Goal: Information Seeking & Learning: Learn about a topic

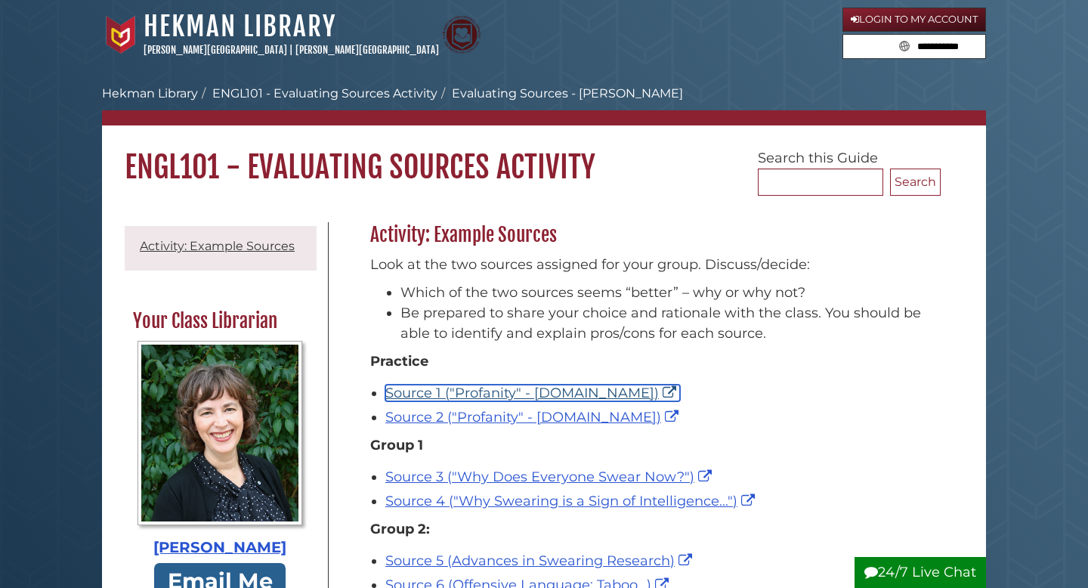
click at [478, 393] on link "Source 1 ("Profanity" - [DOMAIN_NAME])" at bounding box center [532, 393] width 295 height 17
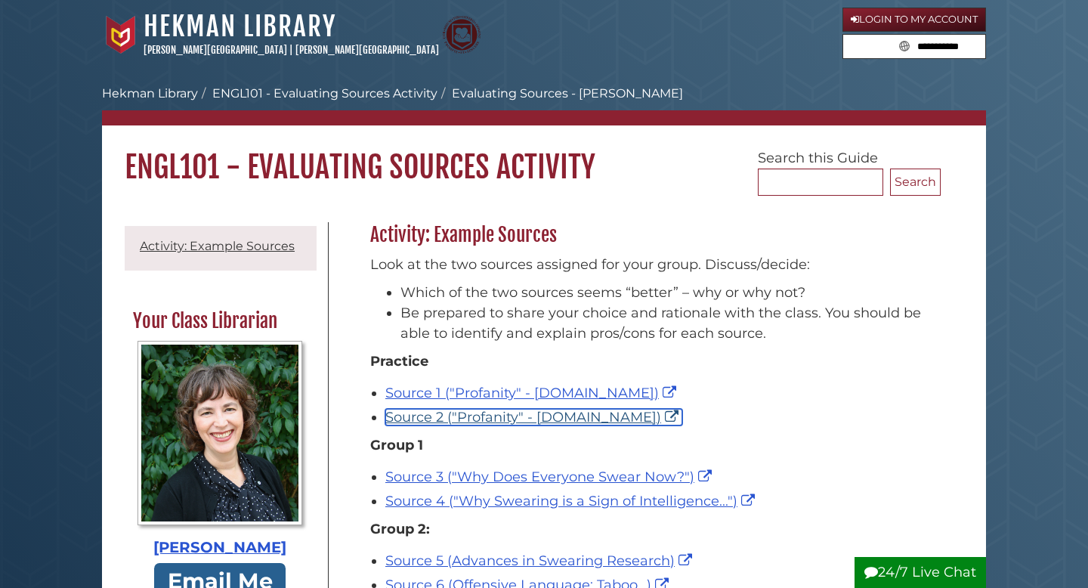
click at [525, 412] on link "Source 2 ("Profanity" - [DOMAIN_NAME])" at bounding box center [533, 417] width 297 height 17
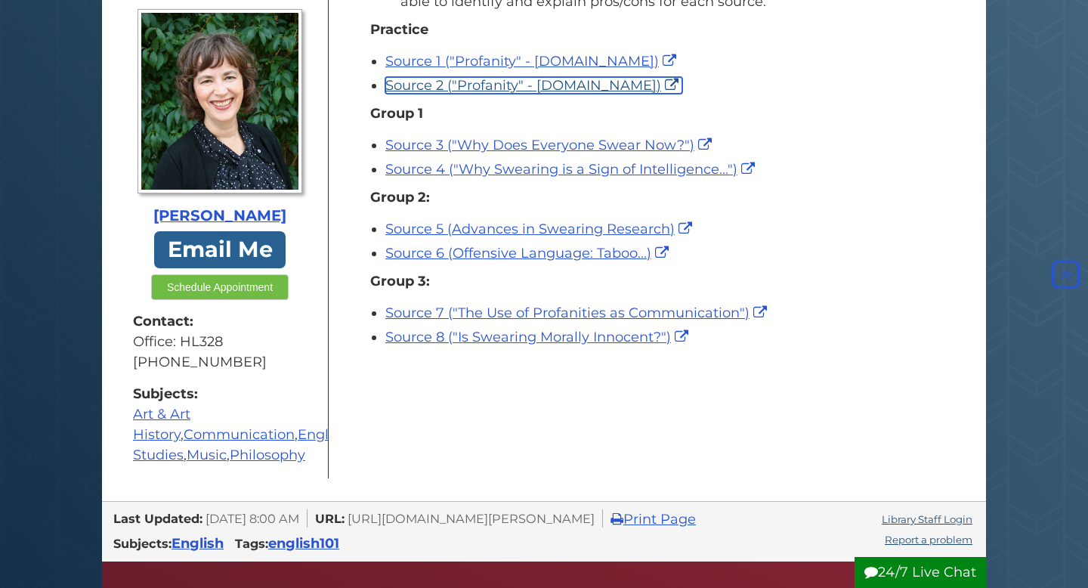
scroll to position [329, 0]
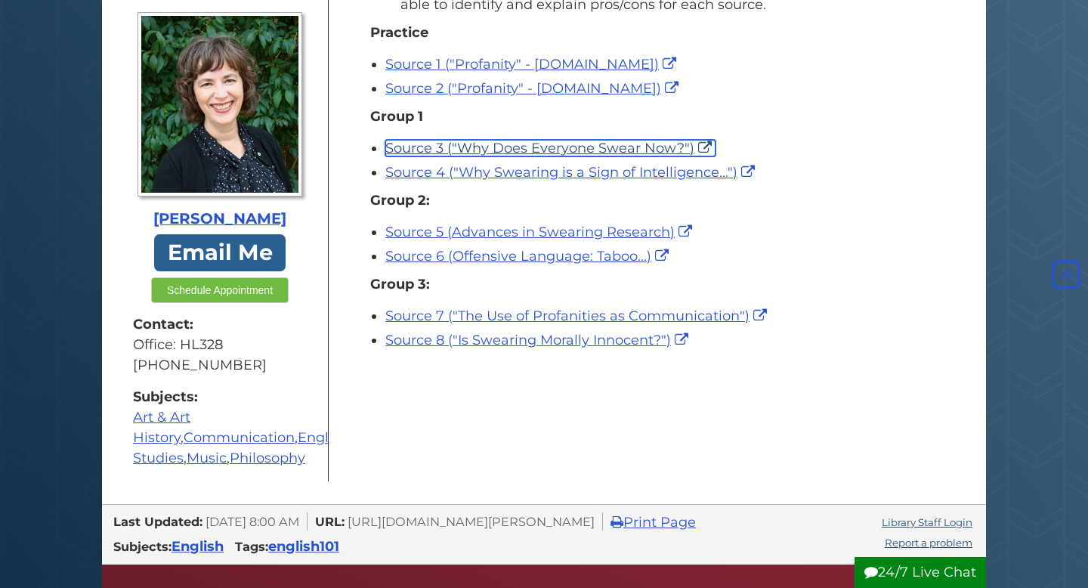
click at [630, 154] on link "Source 3 ("Why Does Everyone Swear Now?")" at bounding box center [550, 148] width 330 height 17
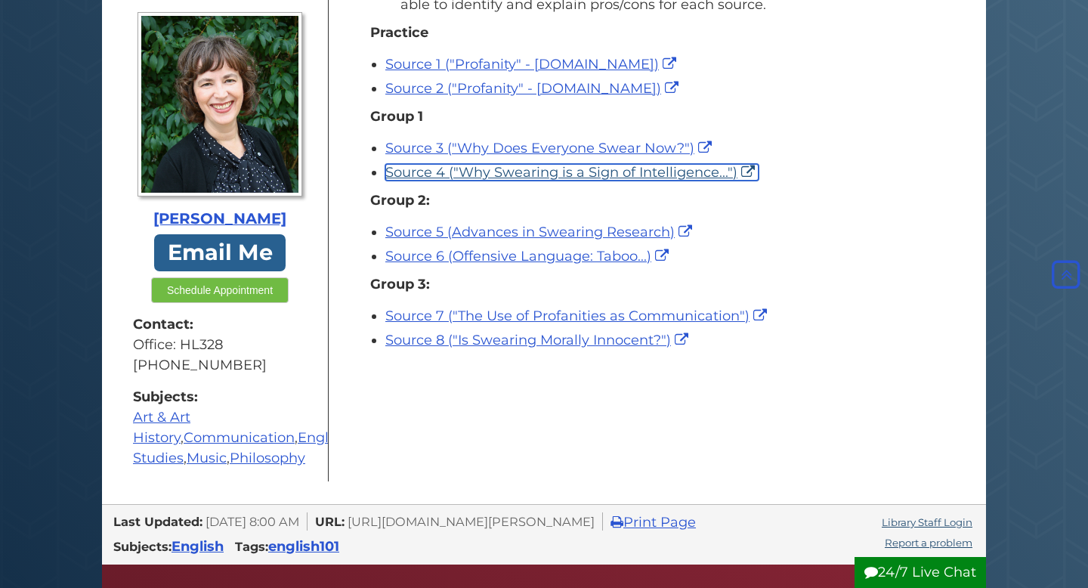
click at [531, 178] on link "Source 4 ("Why Swearing is a Sign of Intelligence...")" at bounding box center [571, 172] width 373 height 17
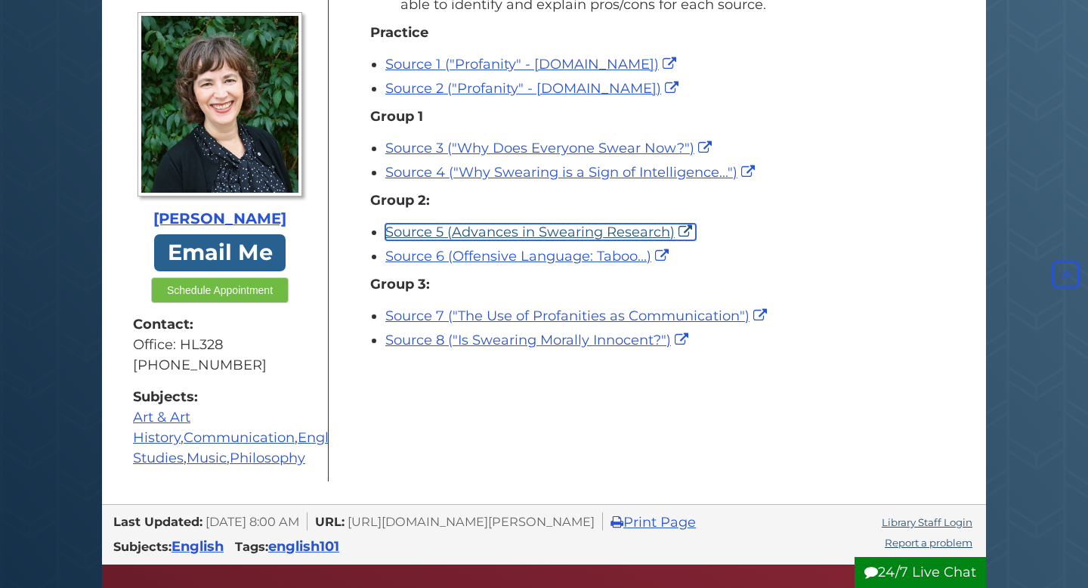
click at [497, 233] on link "Source 5 (Advances in Swearing Research)" at bounding box center [540, 232] width 311 height 17
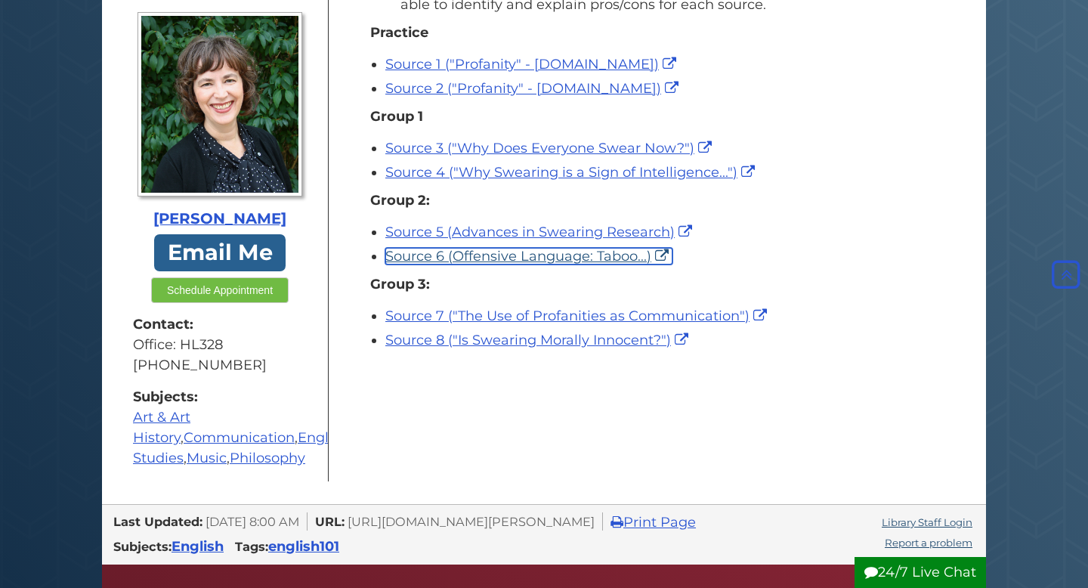
click at [540, 254] on link "Source 6 (Offensive Language: Taboo...)" at bounding box center [528, 256] width 287 height 17
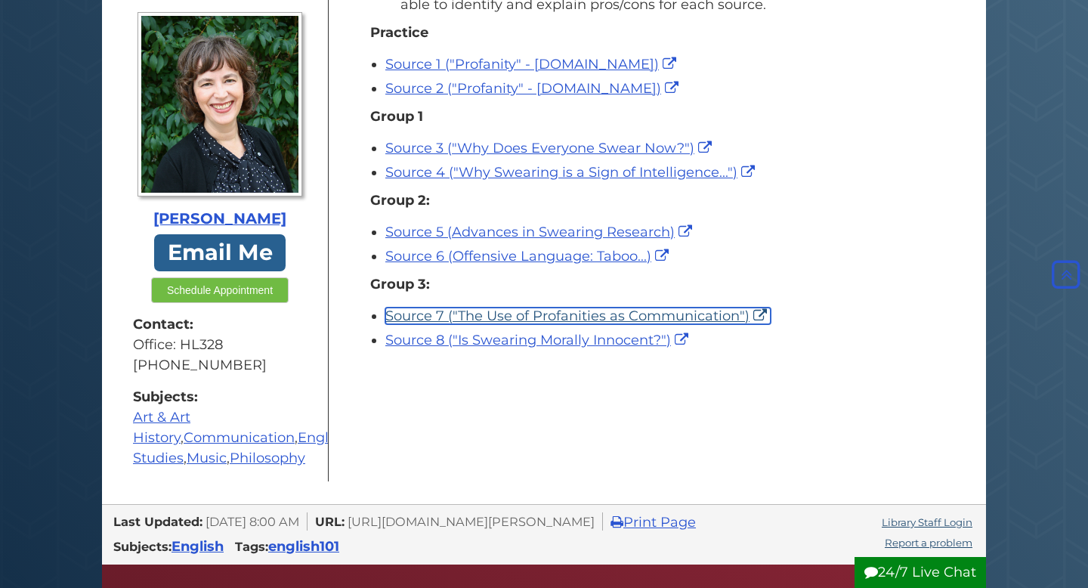
click at [514, 322] on link "Source 7 ("The Use of Profanities as Communication")" at bounding box center [577, 316] width 385 height 17
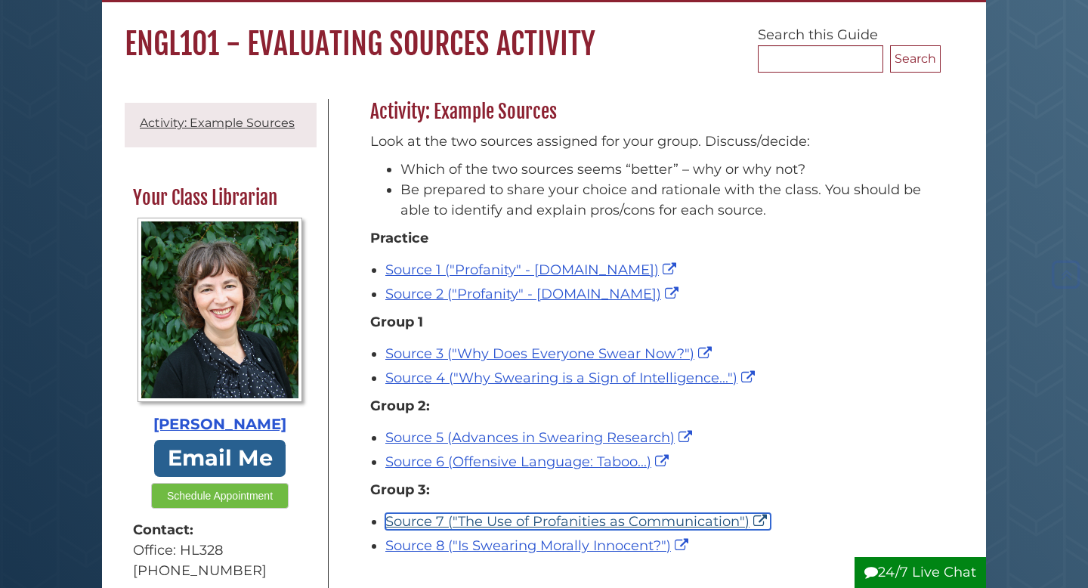
scroll to position [120, 0]
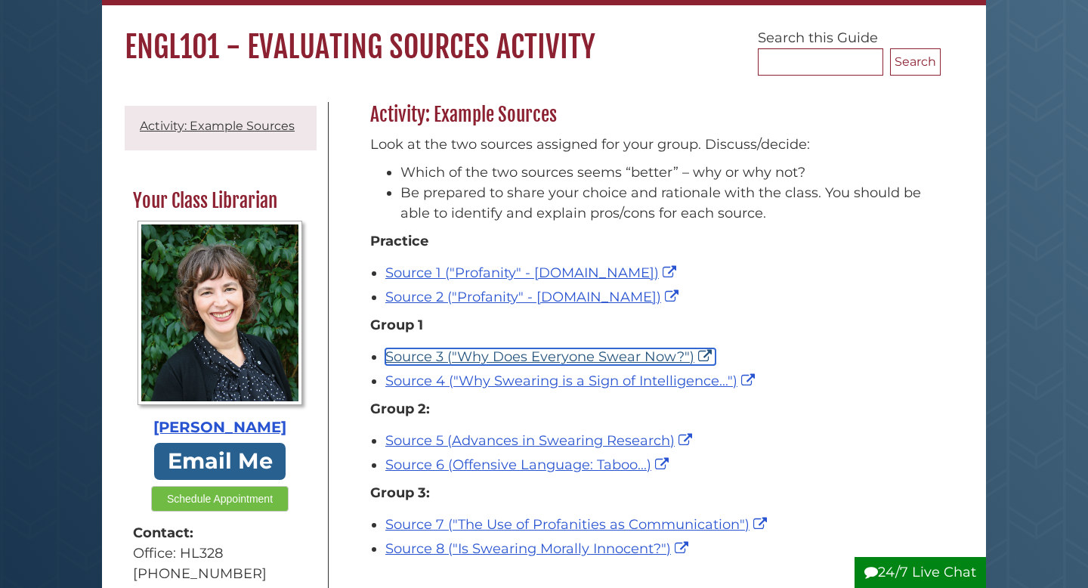
click at [468, 359] on link "Source 3 ("Why Does Everyone Swear Now?")" at bounding box center [550, 356] width 330 height 17
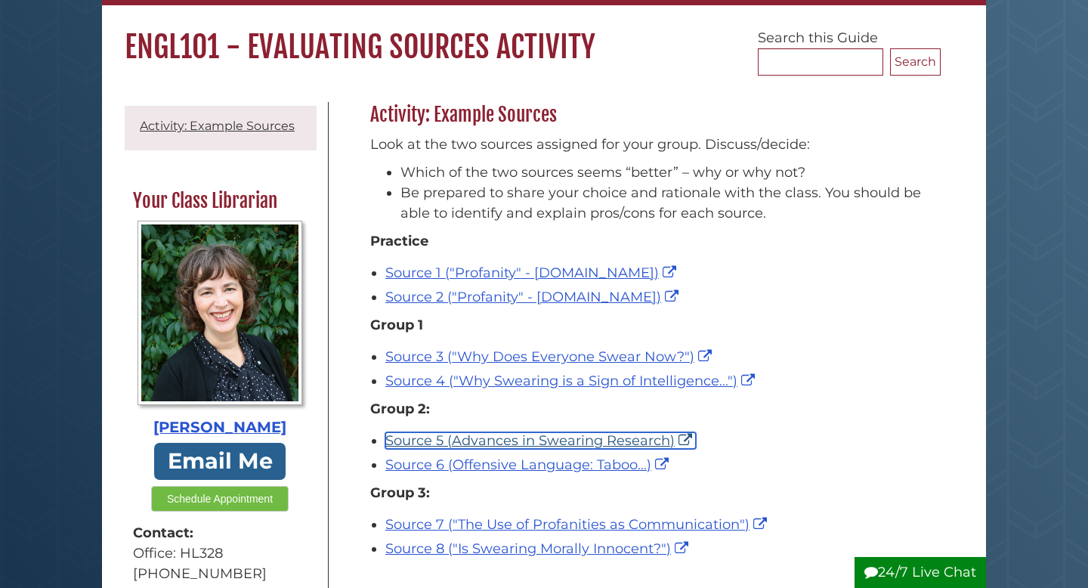
click at [445, 446] on link "Source 5 (Advances in Swearing Research)" at bounding box center [540, 440] width 311 height 17
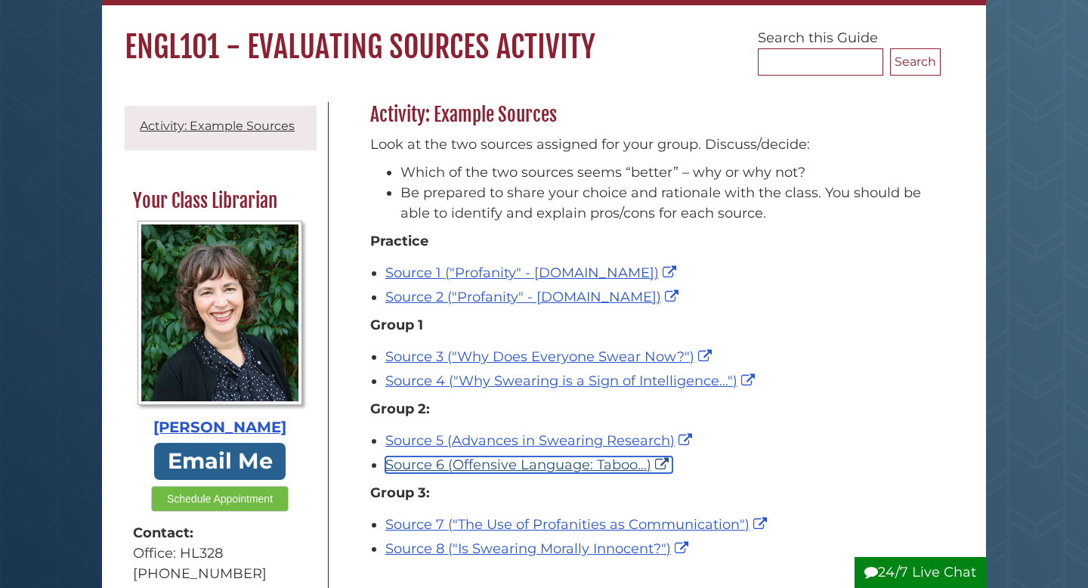
click at [500, 465] on link "Source 6 (Offensive Language: Taboo...)" at bounding box center [528, 464] width 287 height 17
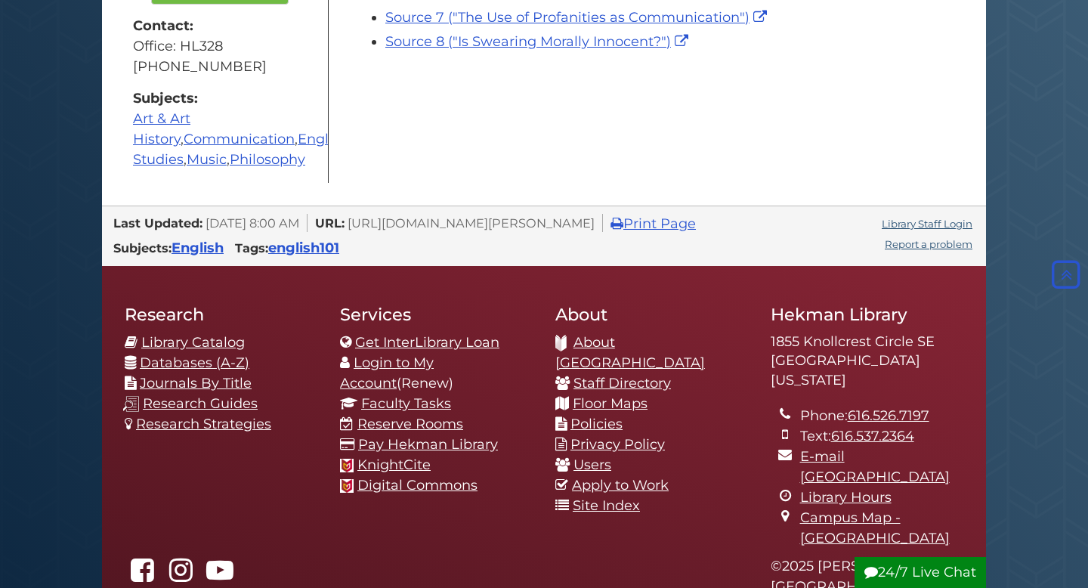
scroll to position [605, 0]
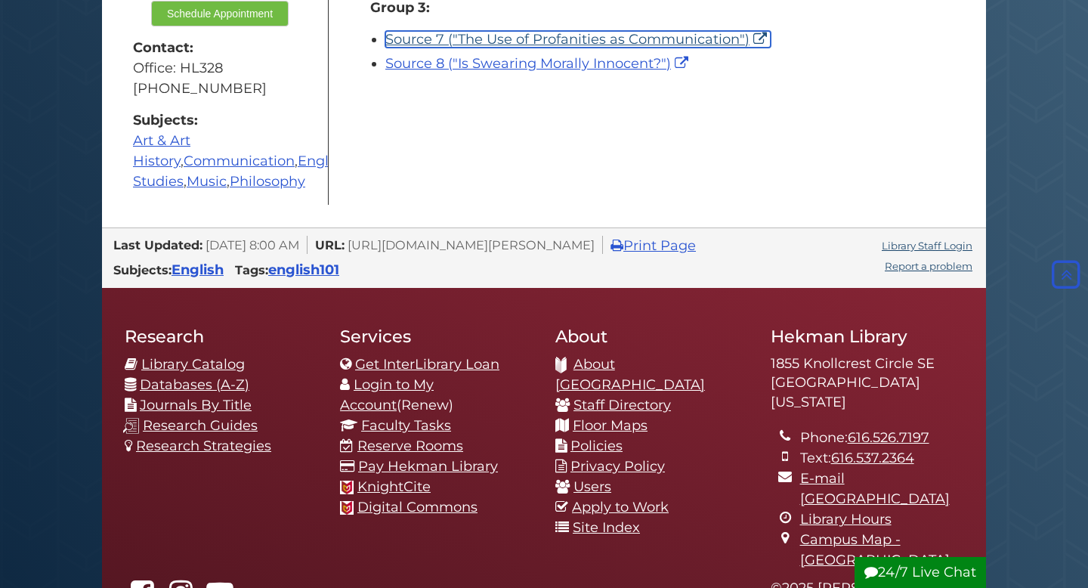
click at [549, 39] on link "Source 7 ("The Use of Profanities as Communication")" at bounding box center [577, 39] width 385 height 17
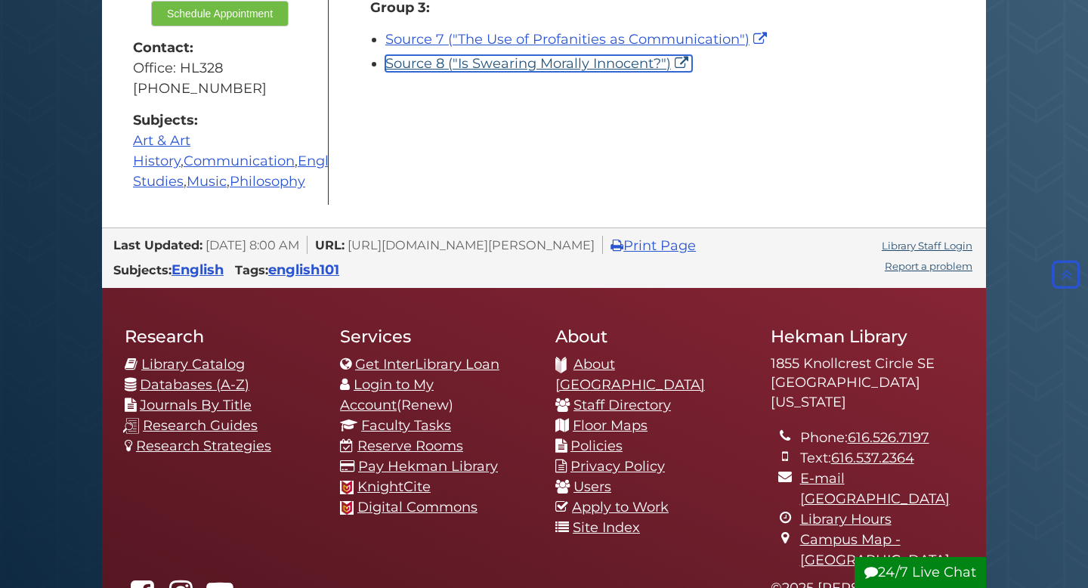
click at [512, 67] on link "Source 8 ("Is Swearing Morally Innocent?")" at bounding box center [538, 63] width 307 height 17
